Goal: Use online tool/utility: Utilize a website feature to perform a specific function

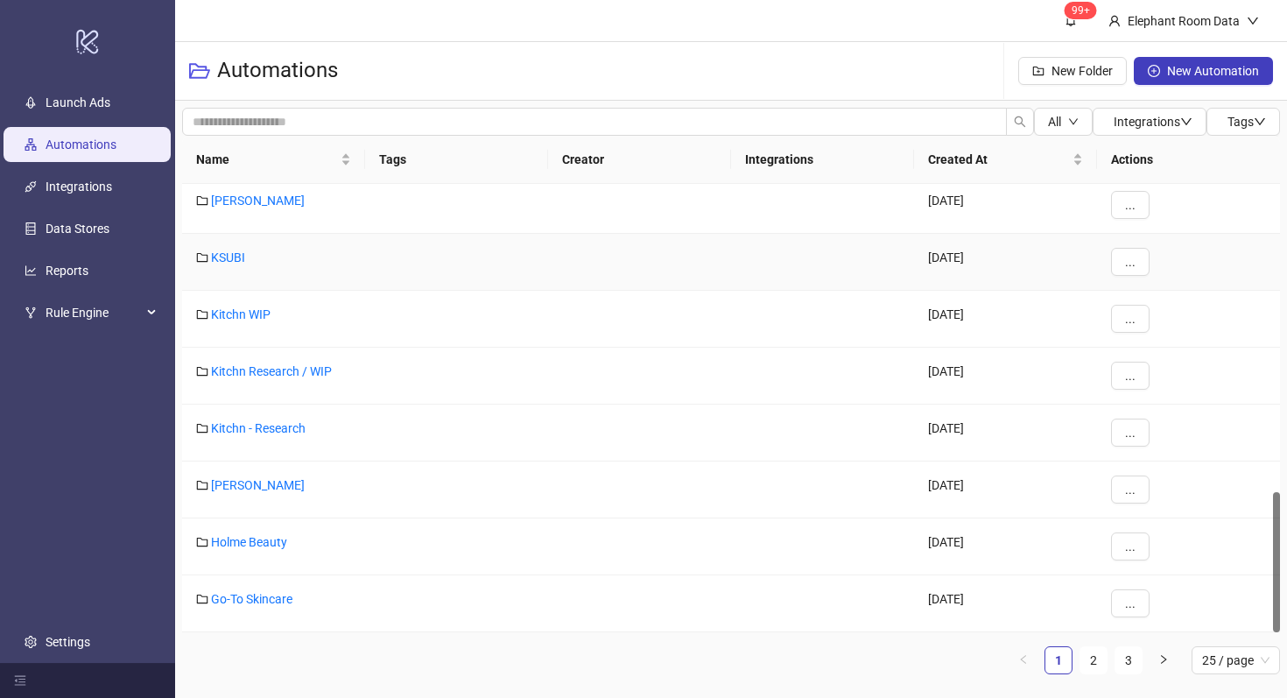
scroll to position [985, 0]
click at [227, 262] on link "KSUBI" at bounding box center [228, 257] width 34 height 14
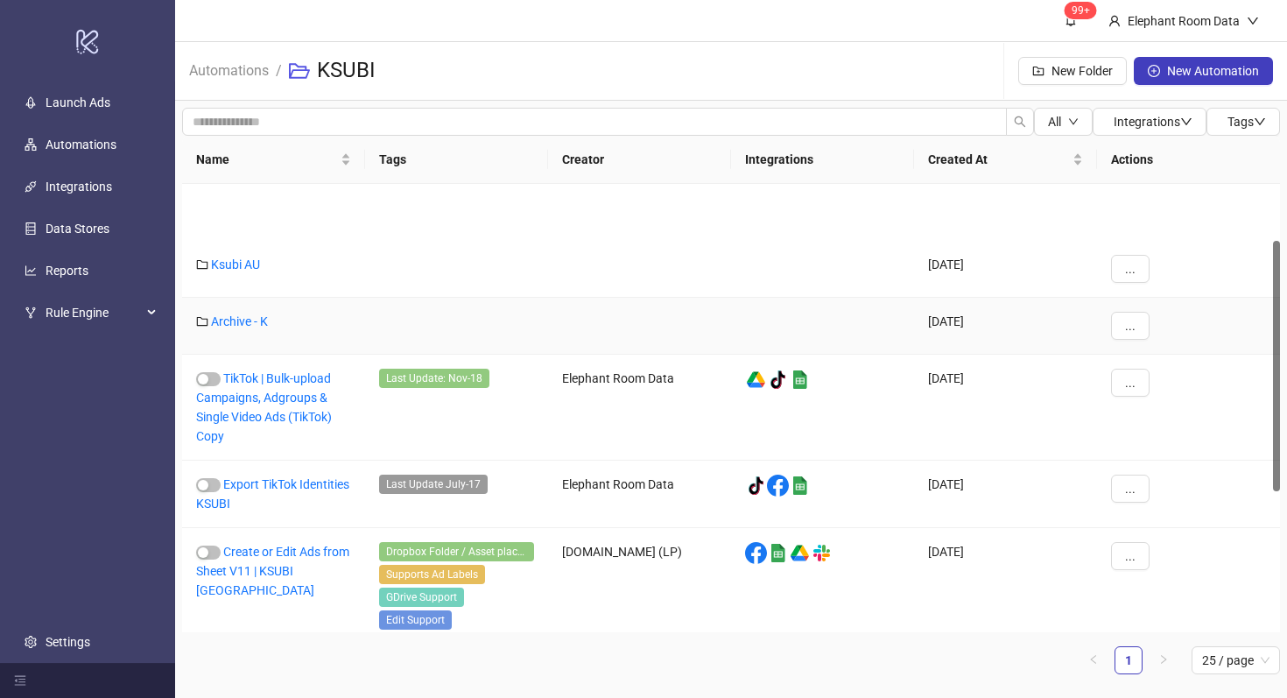
scroll to position [352, 0]
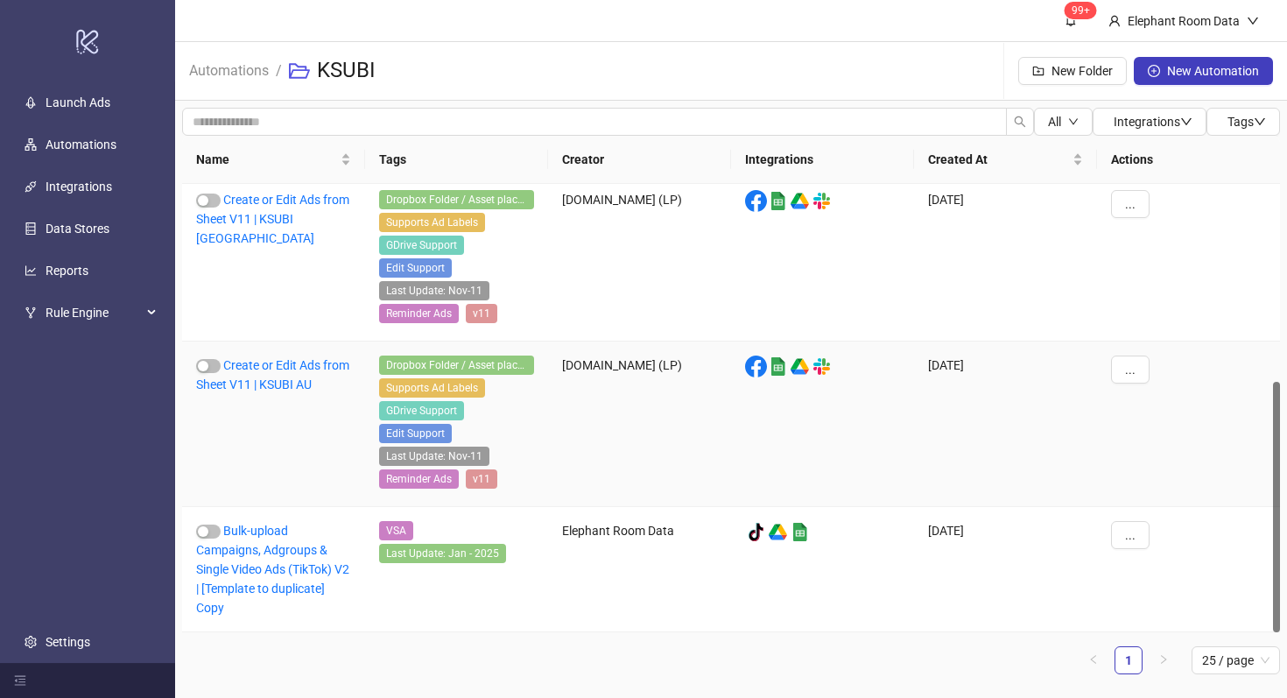
click at [267, 376] on div "Create or Edit Ads from Sheet V11 | KSUBI AU" at bounding box center [273, 423] width 183 height 165
click at [259, 362] on link "Create or Edit Ads from Sheet V11 | KSUBI AU" at bounding box center [272, 374] width 153 height 33
click at [289, 217] on link "Create or Edit Ads from Sheet V11 | KSUBI US" at bounding box center [272, 219] width 153 height 53
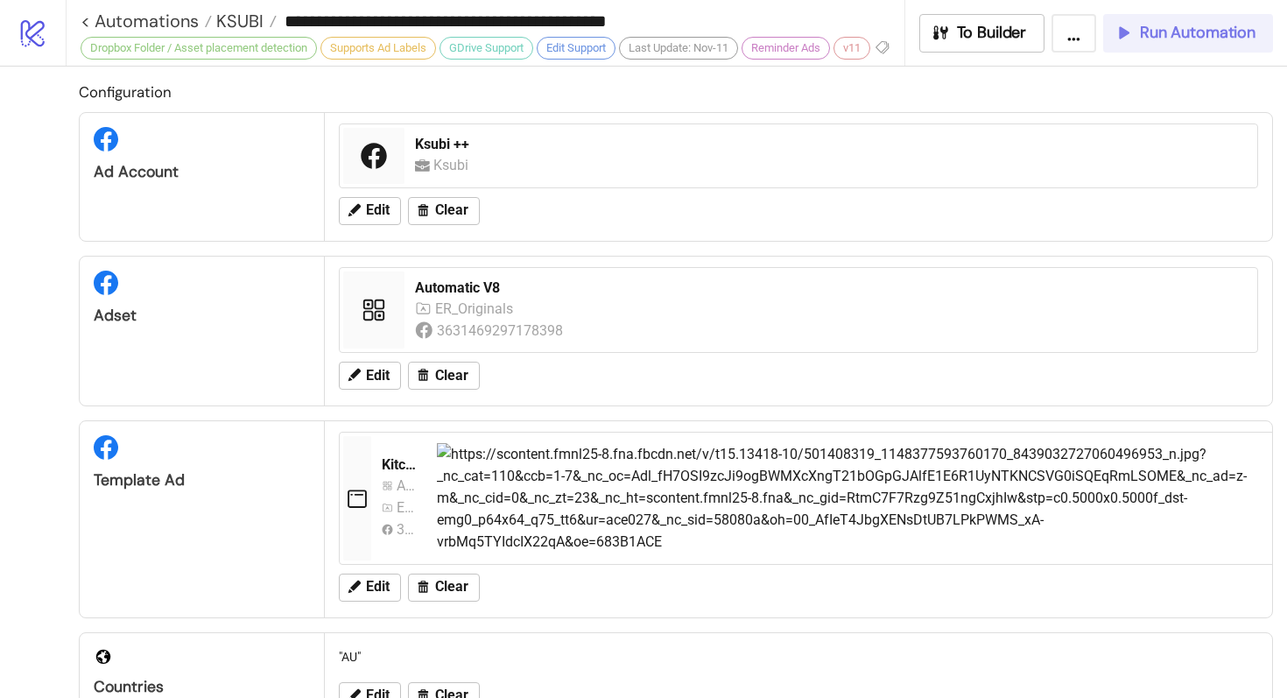
click at [1216, 36] on span "Run Automation" at bounding box center [1198, 33] width 116 height 20
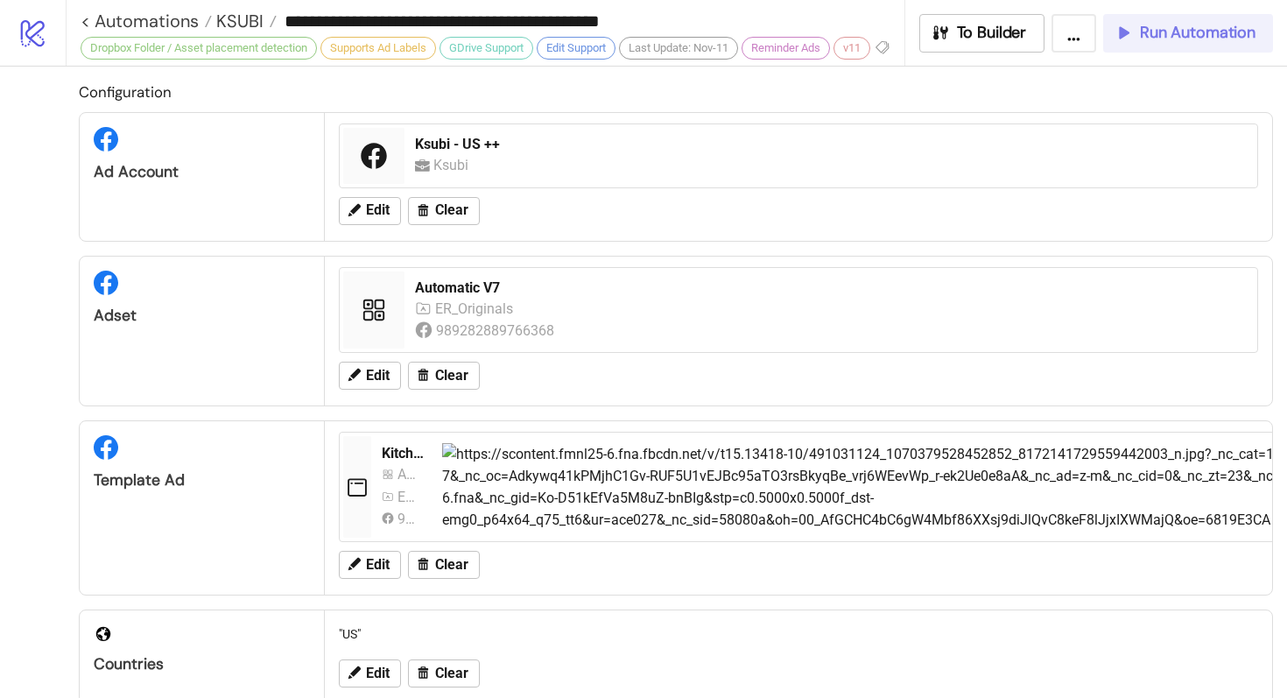
click at [1192, 40] on span "Run Automation" at bounding box center [1198, 33] width 116 height 20
